Goal: Information Seeking & Learning: Compare options

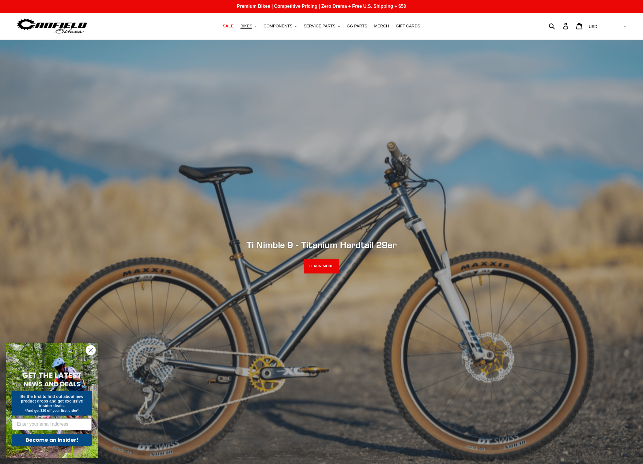
click at [248, 26] on span "BIKES" at bounding box center [246, 26] width 12 height 5
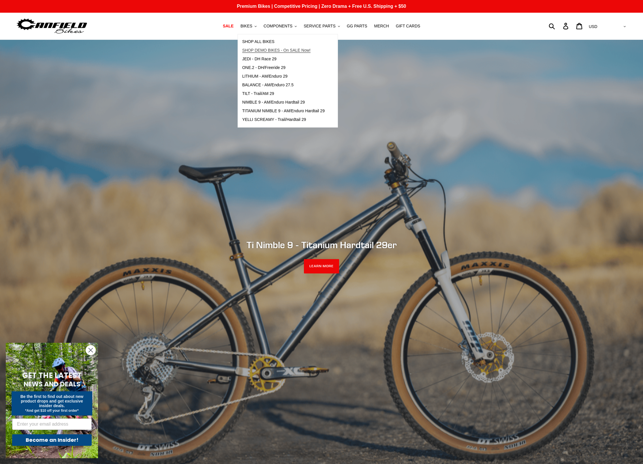
click at [261, 49] on span "SHOP DEMO BIKES - On SALE Now!" at bounding box center [276, 50] width 68 height 5
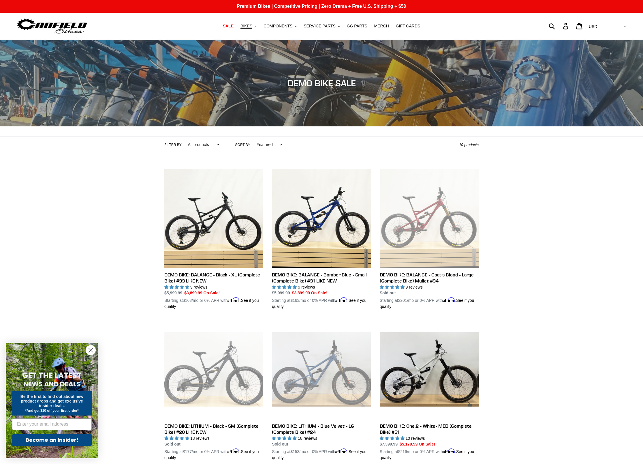
click at [247, 27] on span "BIKES" at bounding box center [246, 26] width 12 height 5
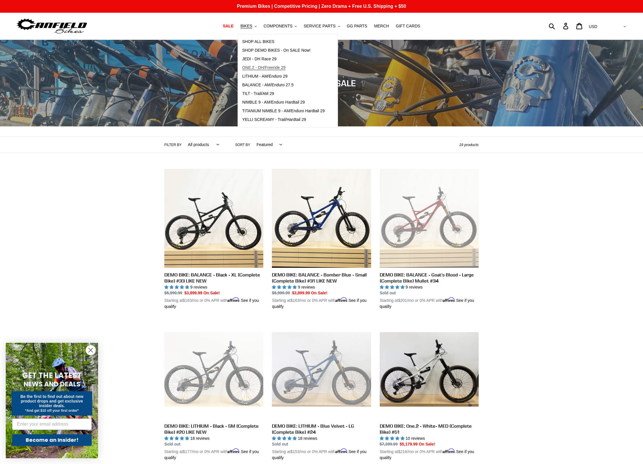
click at [262, 67] on span "ONE.2 - DH/Freeride 29" at bounding box center [263, 67] width 43 height 5
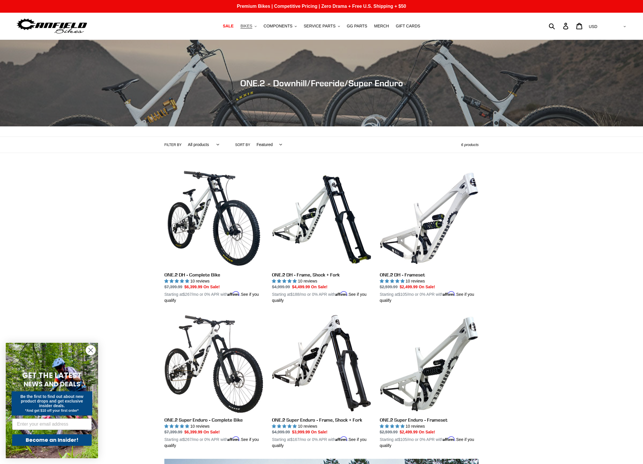
click at [251, 26] on span "BIKES" at bounding box center [246, 26] width 12 height 5
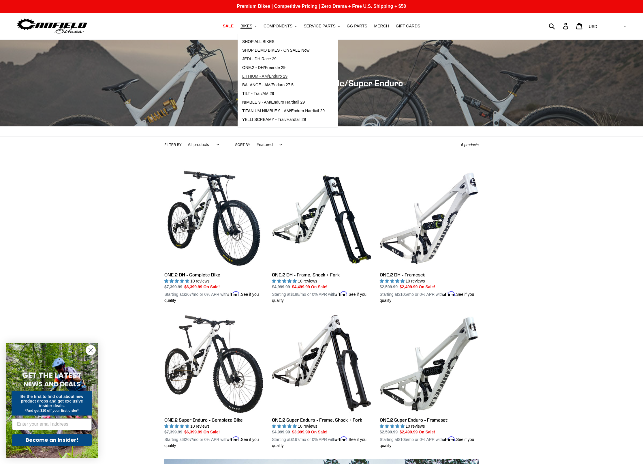
click at [256, 76] on span "LITHIUM - AM/Enduro 29" at bounding box center [264, 76] width 45 height 5
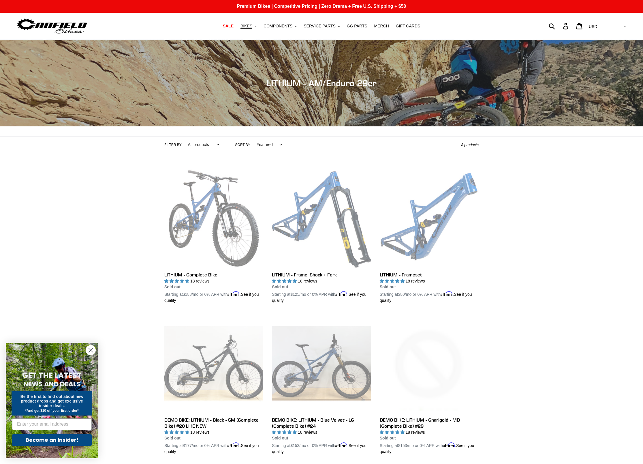
click at [250, 27] on span "BIKES" at bounding box center [246, 26] width 12 height 5
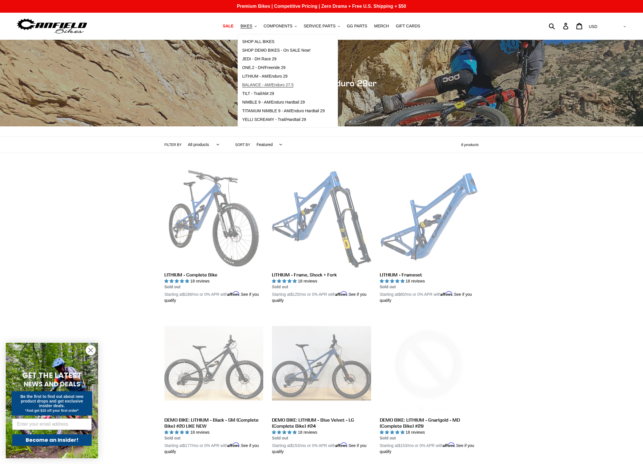
click at [257, 86] on span "BALANCE - AM/Enduro 27.5" at bounding box center [267, 84] width 51 height 5
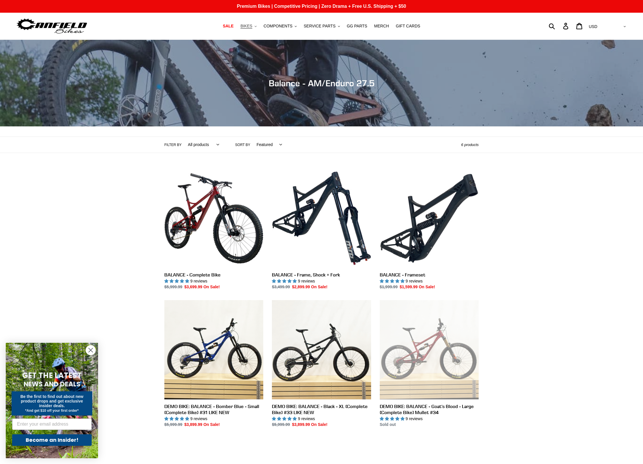
click at [254, 23] on button "BIKES .cls-1{fill:#231f20}" at bounding box center [249, 26] width 22 height 8
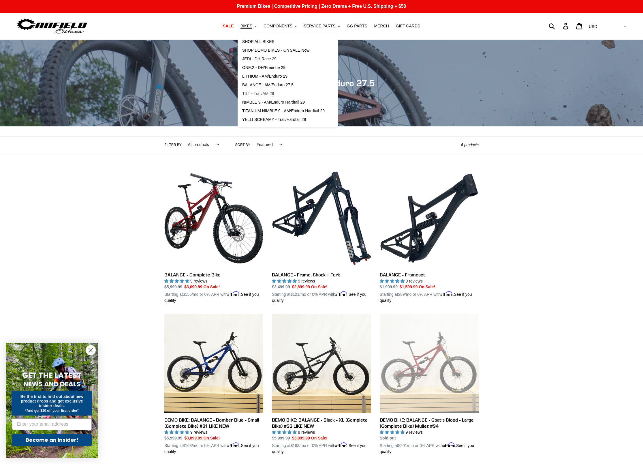
click at [254, 92] on span "TILT - Trail/AM 29" at bounding box center [258, 93] width 32 height 5
